Goal: Transaction & Acquisition: Purchase product/service

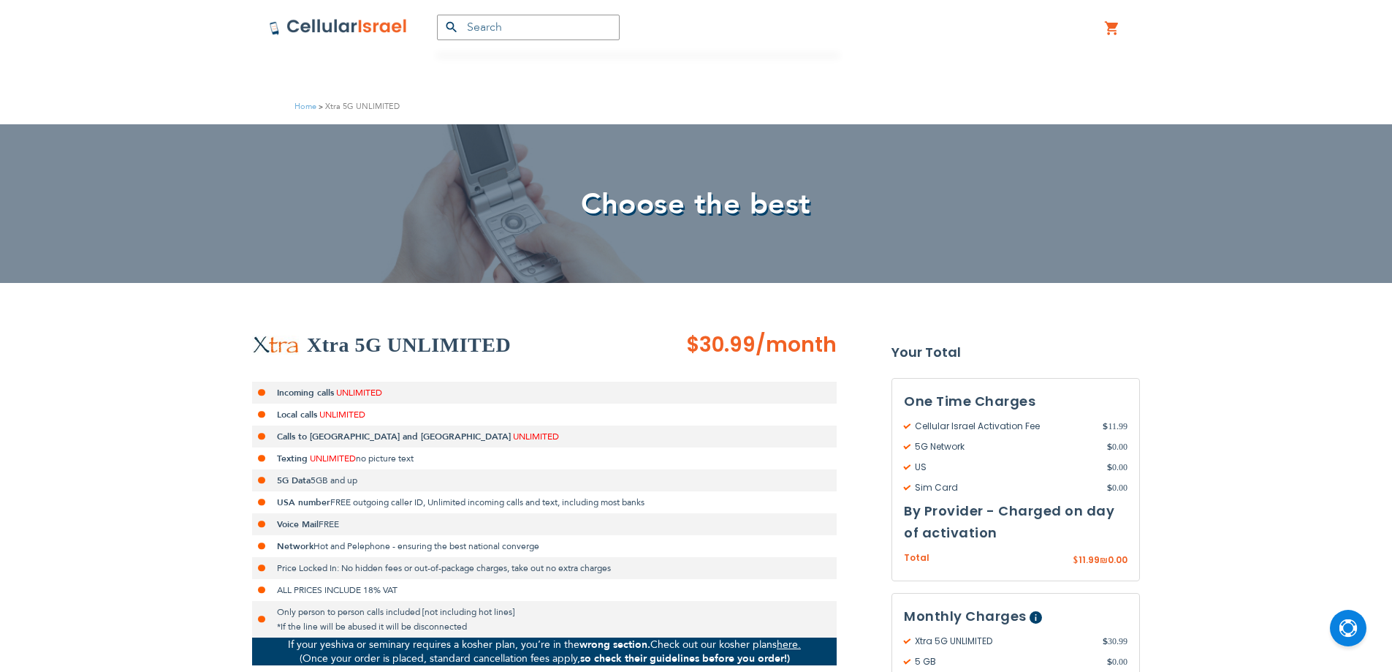
scroll to position [292, 0]
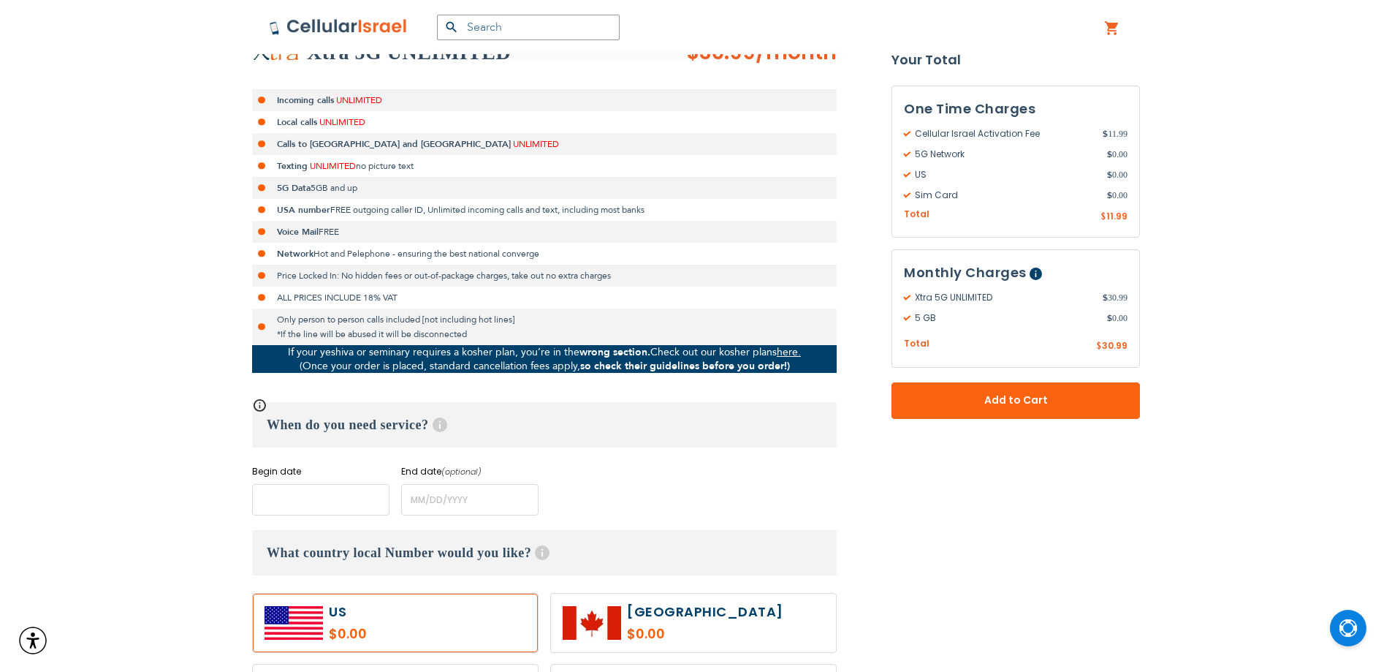
click at [325, 498] on input "name" at bounding box center [320, 499] width 137 height 31
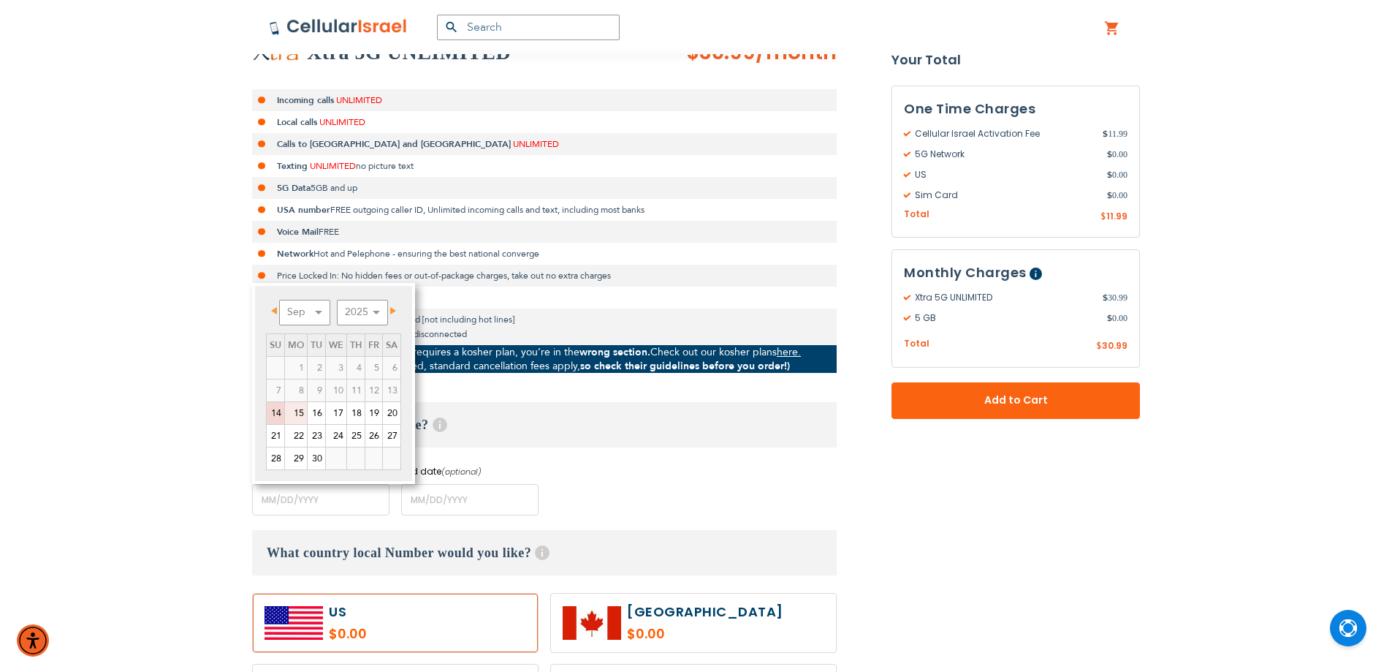
click at [296, 414] on link "15" at bounding box center [296, 413] width 22 height 22
type input "[DATE]"
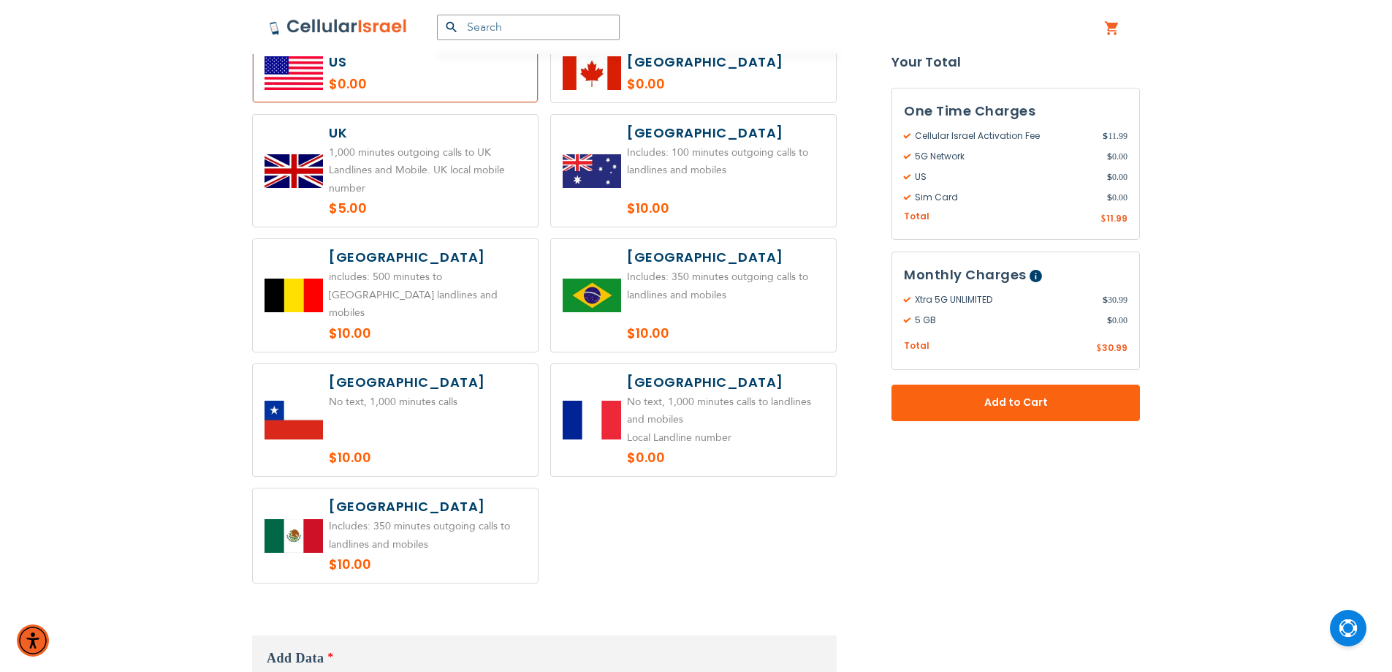
scroll to position [1023, 0]
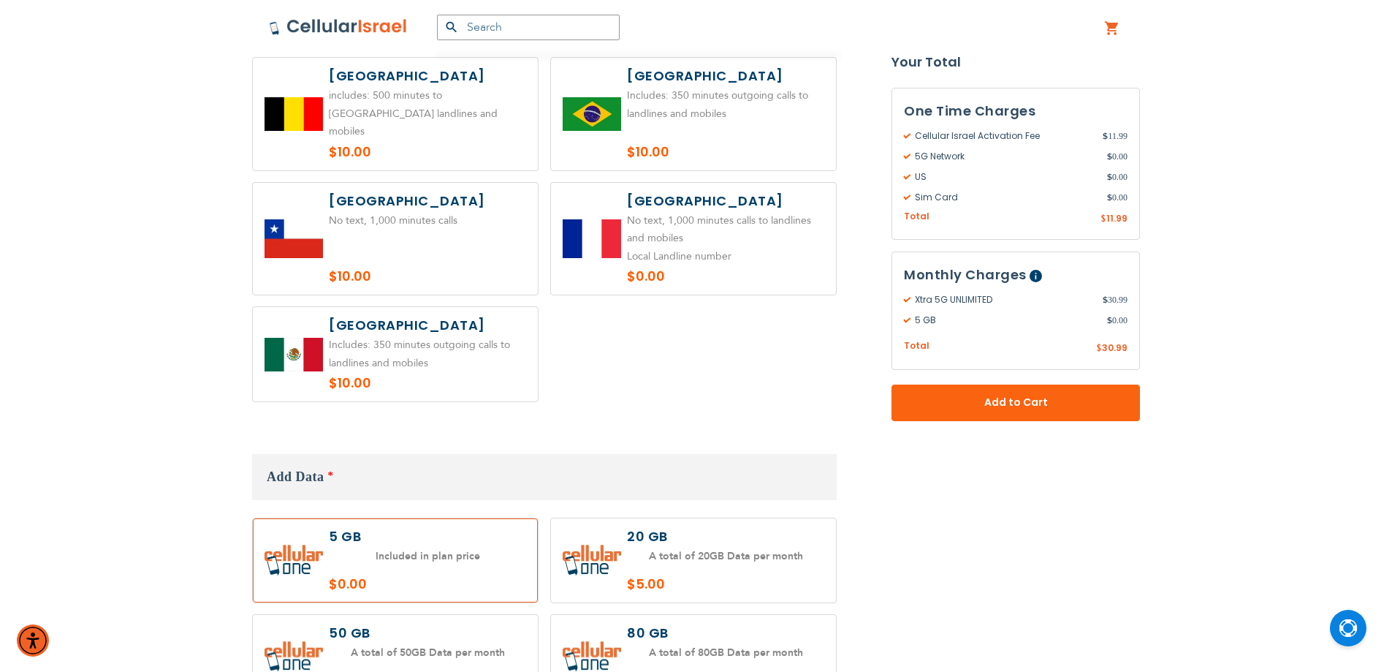
click at [752, 541] on label at bounding box center [693, 560] width 285 height 84
radio input "true"
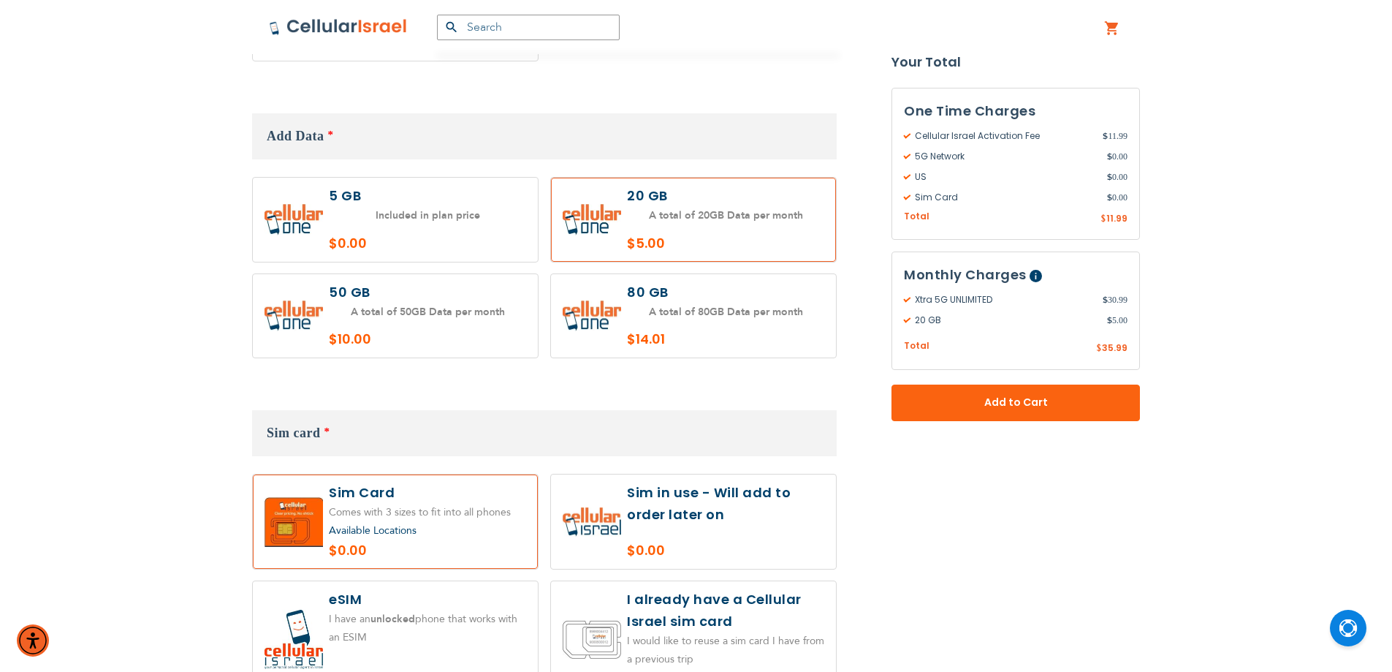
scroll to position [1388, 0]
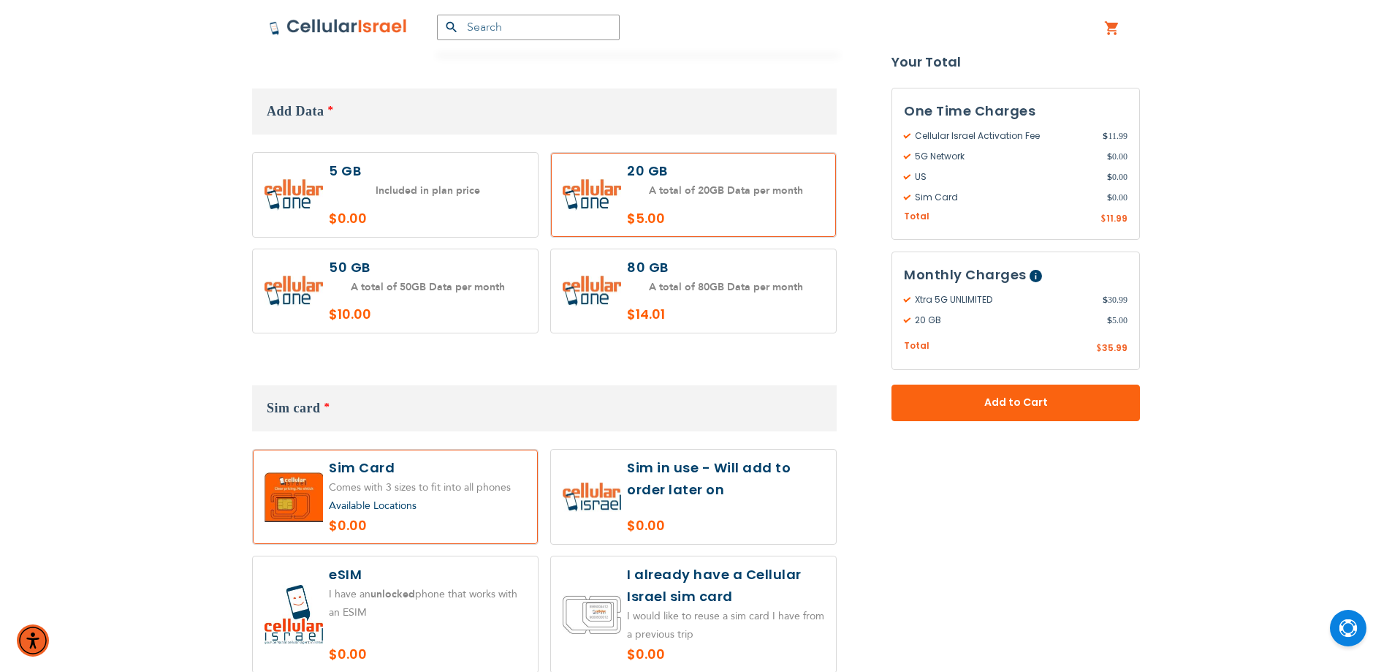
click at [749, 502] on label at bounding box center [693, 496] width 285 height 94
radio input "true"
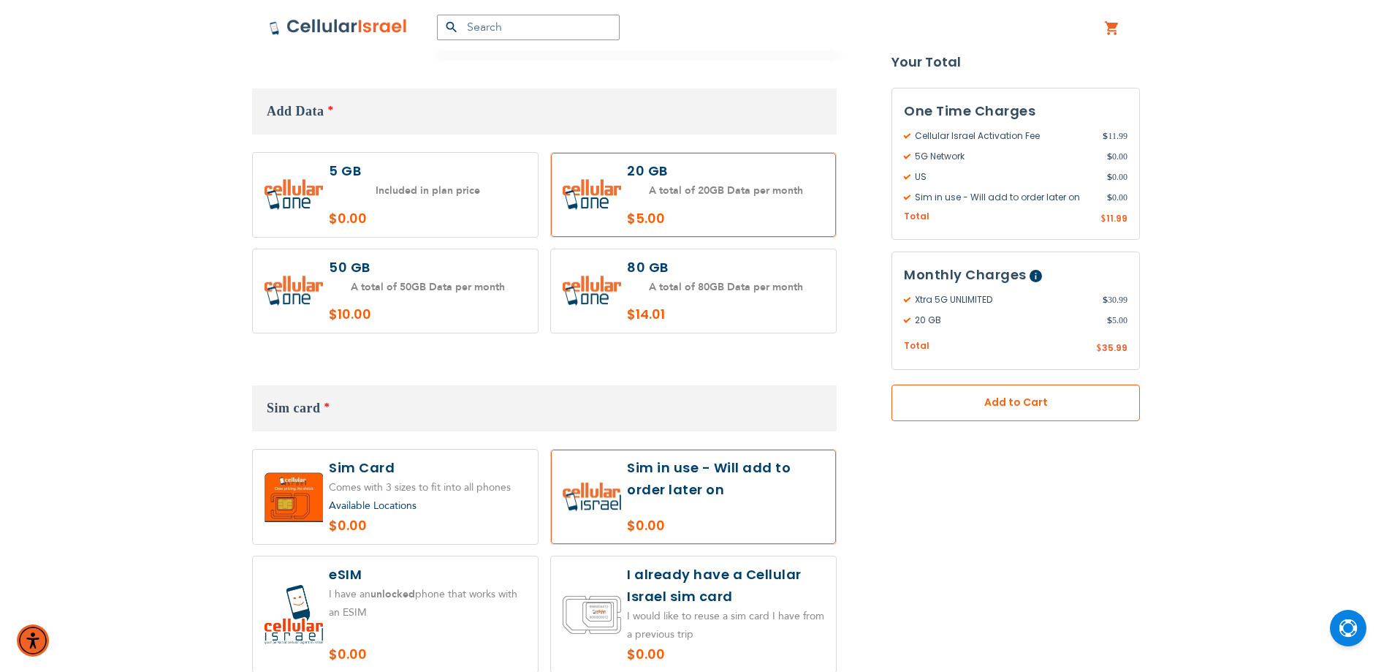
click at [995, 410] on span "Add to Cart" at bounding box center [1016, 402] width 152 height 15
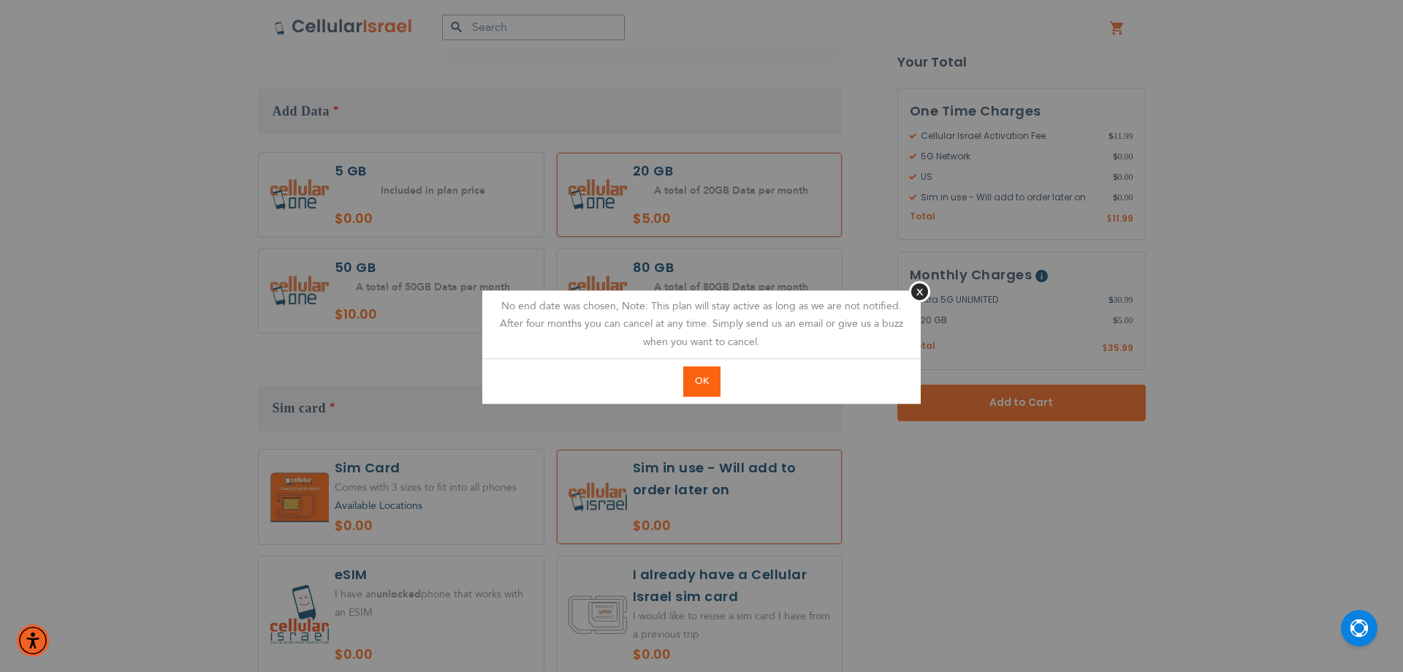
drag, startPoint x: 714, startPoint y: 386, endPoint x: 707, endPoint y: 356, distance: 30.7
click at [712, 386] on button "OK" at bounding box center [701, 381] width 37 height 30
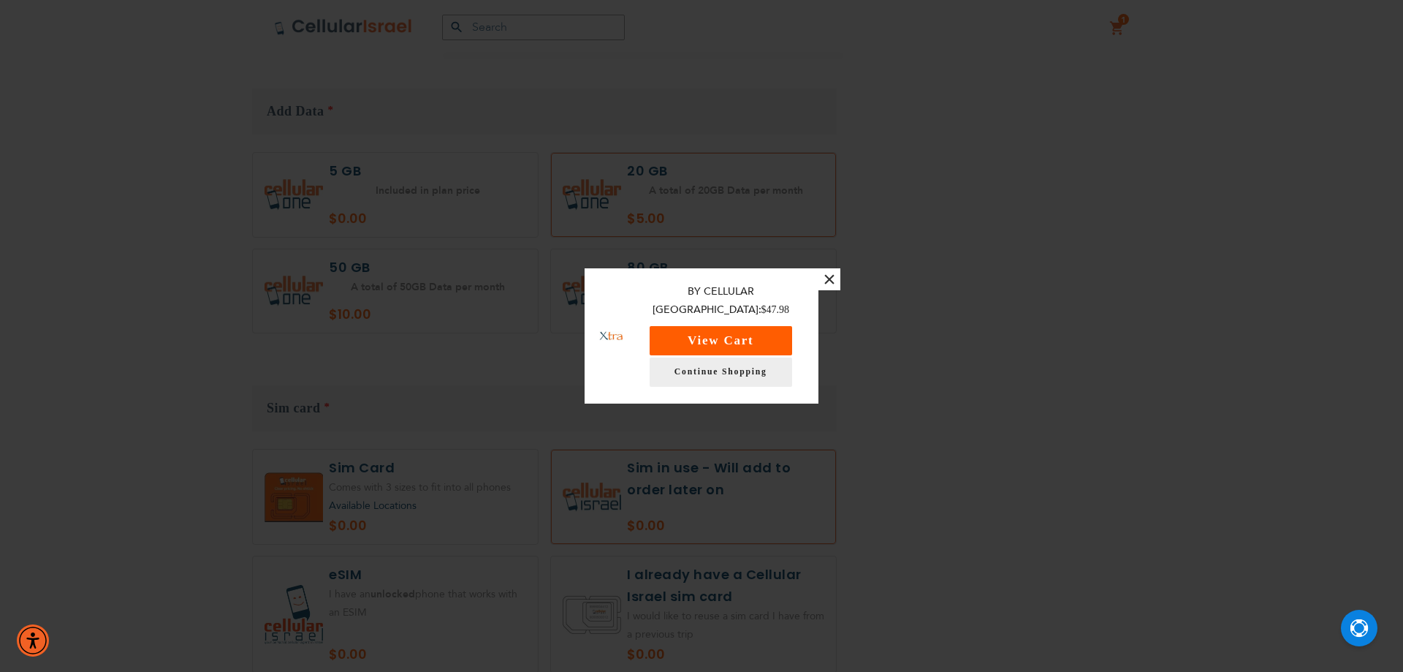
click at [723, 337] on button "View Cart" at bounding box center [721, 340] width 142 height 29
